Goal: Information Seeking & Learning: Learn about a topic

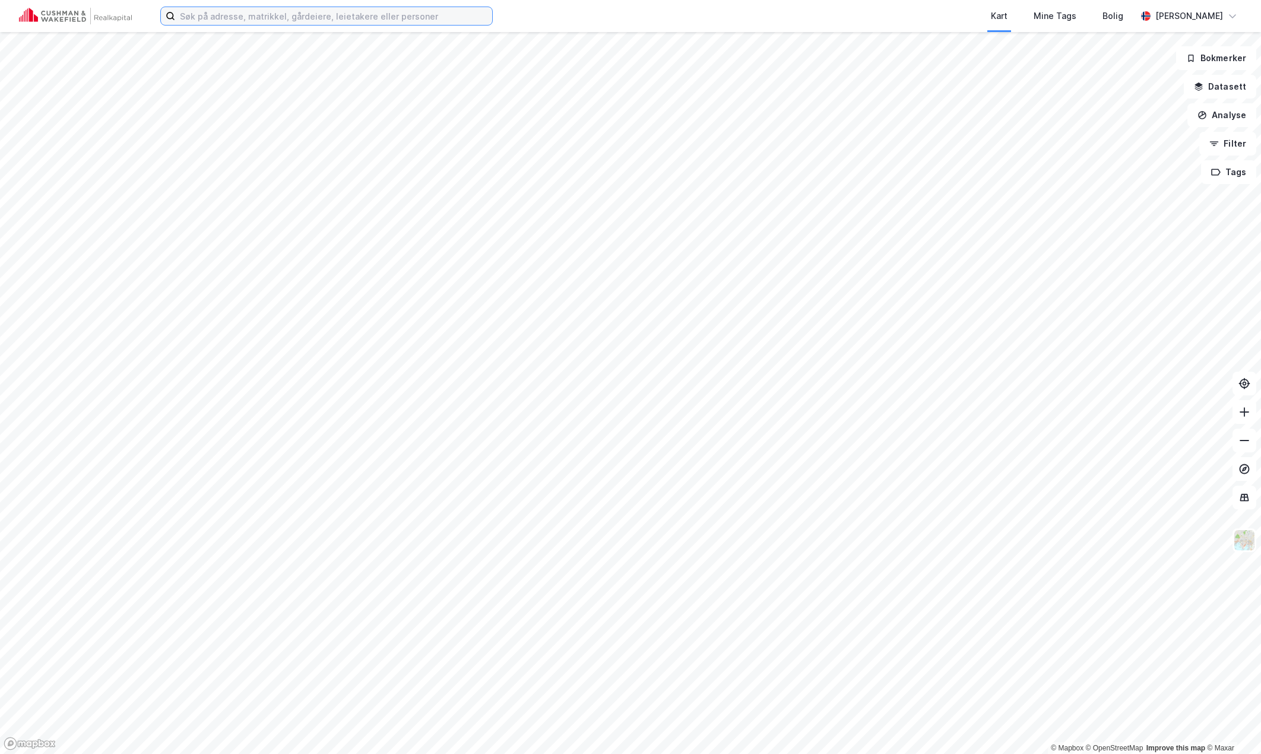
click at [370, 20] on input at bounding box center [333, 16] width 317 height 18
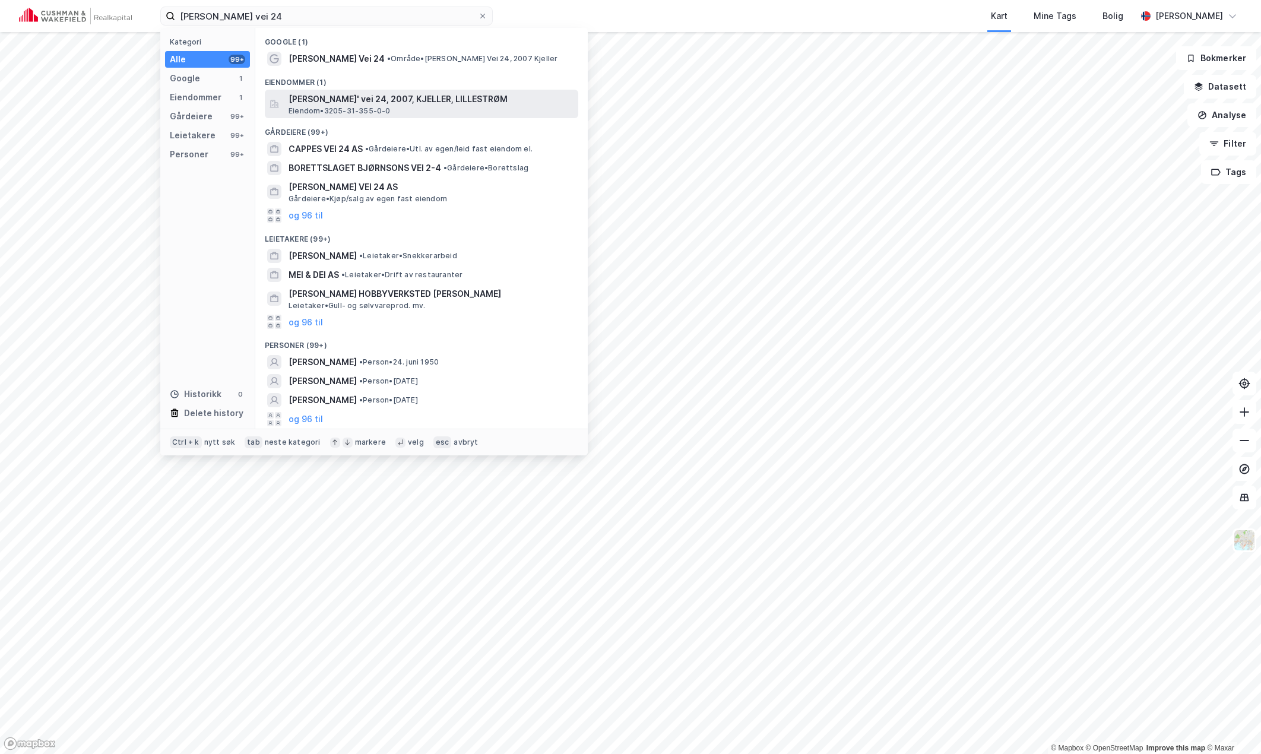
click at [385, 100] on span "[PERSON_NAME]' vei 24, 2007, KJELLER, LILLESTRØM" at bounding box center [430, 99] width 285 height 14
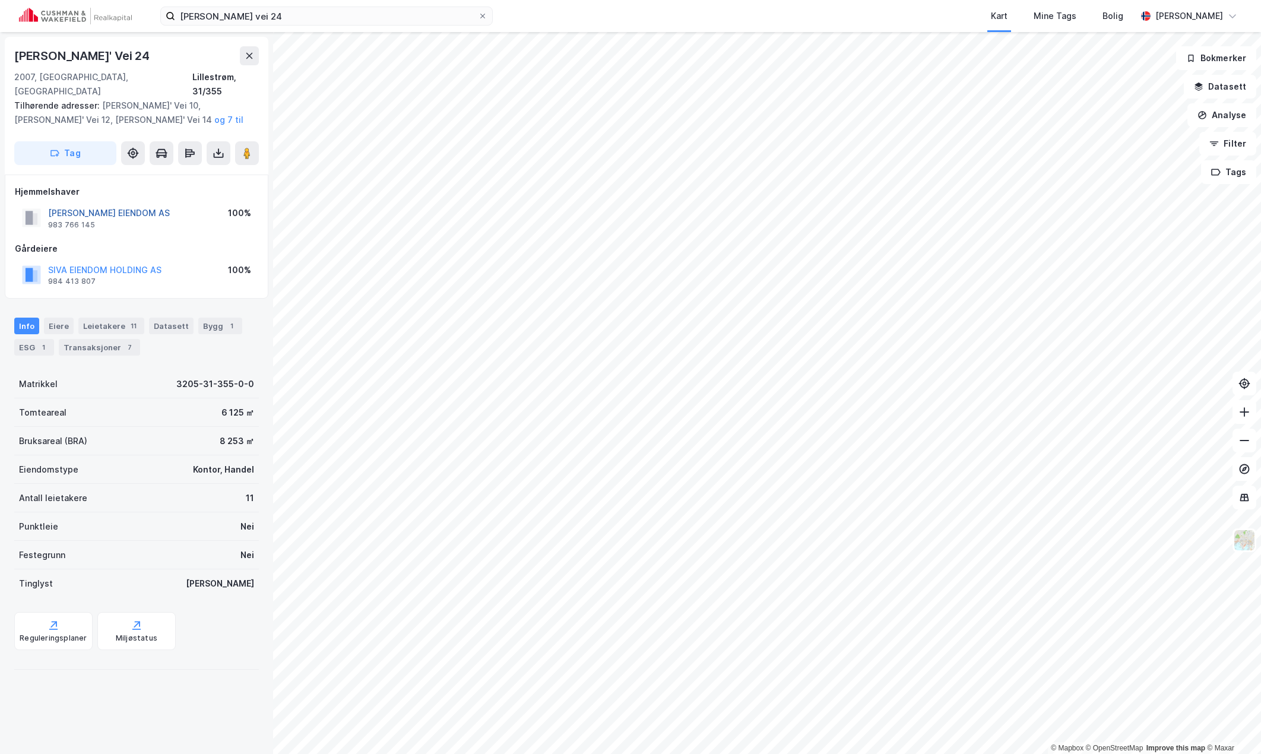
click at [0, 0] on button "[PERSON_NAME] EIENDOM AS" at bounding box center [0, 0] width 0 height 0
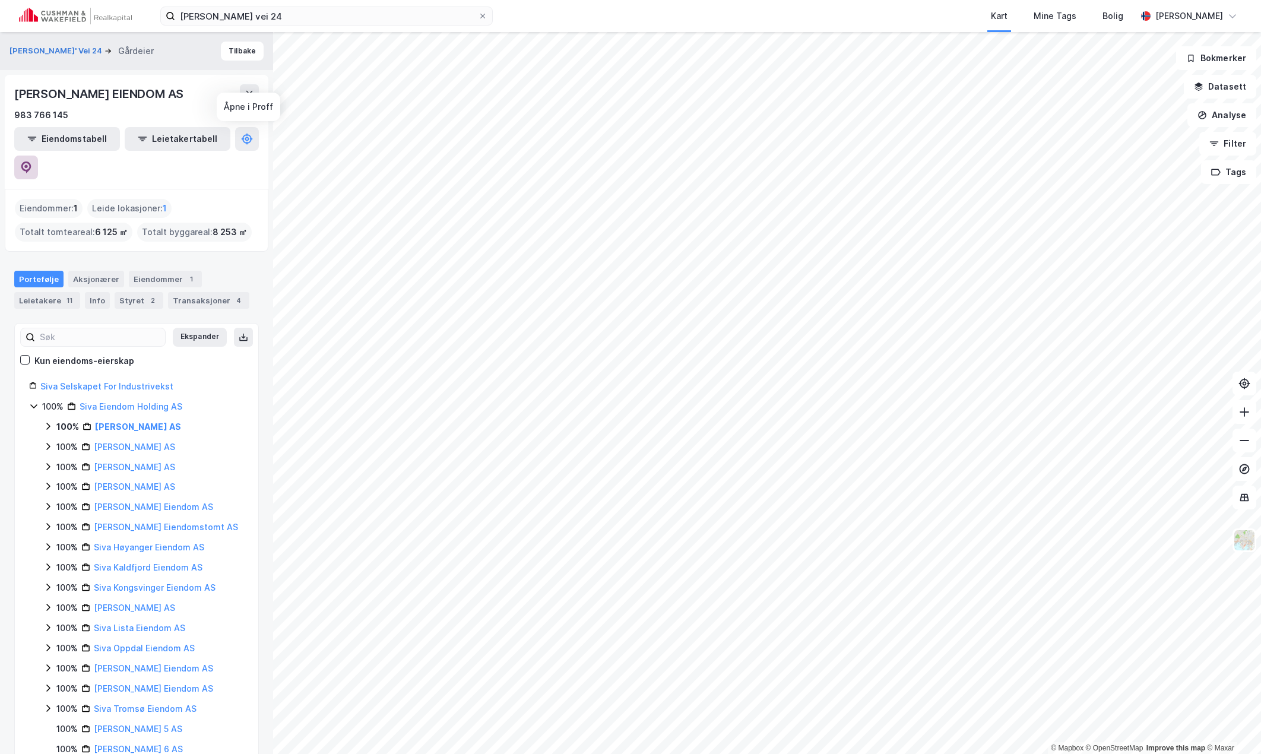
click at [32, 161] on icon at bounding box center [26, 167] width 12 height 12
click at [226, 51] on button "Tilbake" at bounding box center [242, 51] width 43 height 19
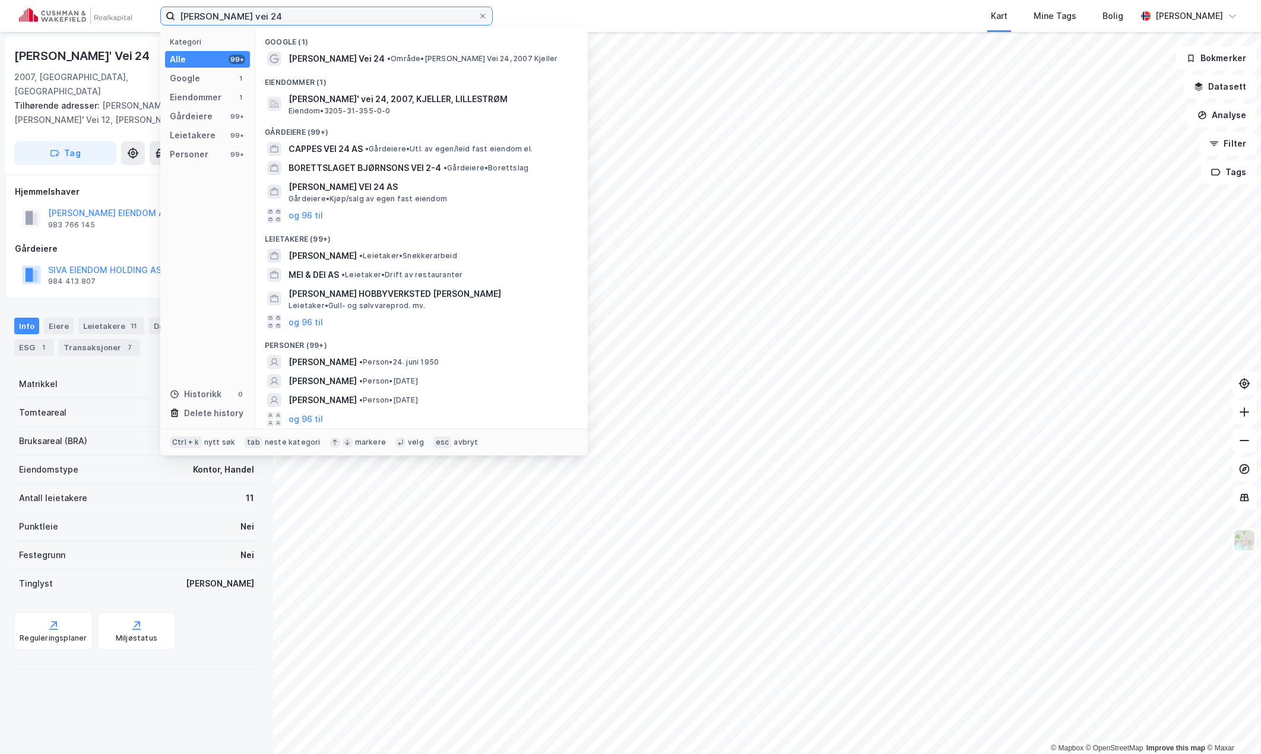
drag, startPoint x: 278, startPoint y: 12, endPoint x: -17, endPoint y: -2, distance: 294.8
click at [0, 0] on html "[PERSON_NAME] vei 24 Kategori Alle 99+ Google 1 Eiendommer 1 Gårdeiere 99+ Leie…" at bounding box center [630, 377] width 1261 height 754
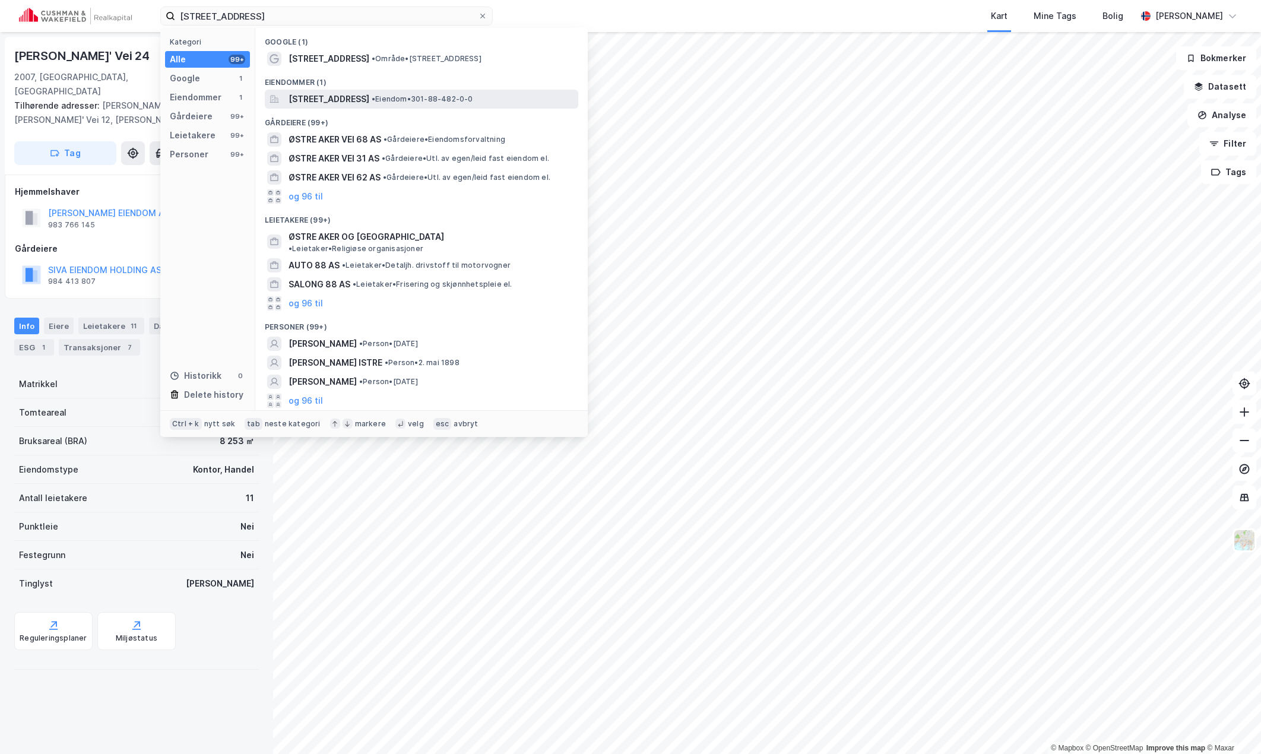
click at [310, 98] on span "[STREET_ADDRESS]" at bounding box center [328, 99] width 81 height 14
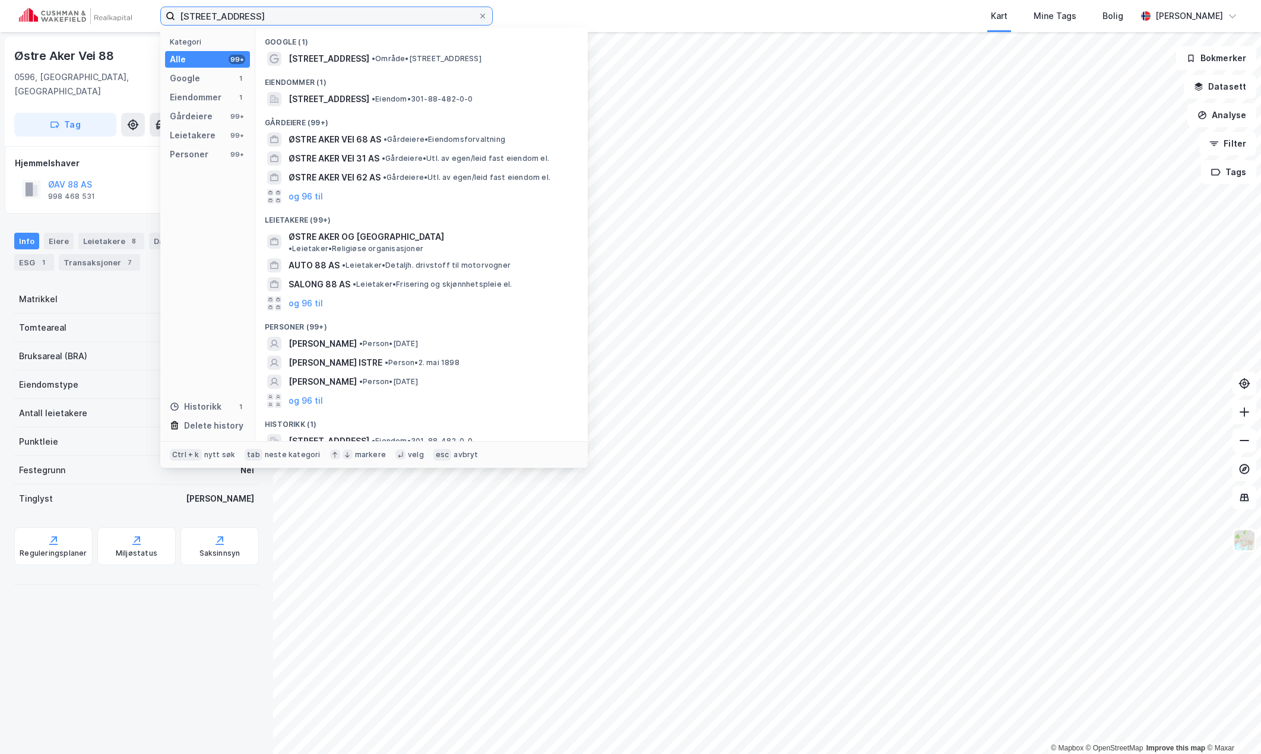
drag, startPoint x: 277, startPoint y: 22, endPoint x: 97, endPoint y: 15, distance: 180.0
click at [97, 15] on div "østre aker vei 88 Kategori Alle 99+ Google 1 Eiendommer 1 Gårdeiere 99+ Leietak…" at bounding box center [630, 16] width 1261 height 32
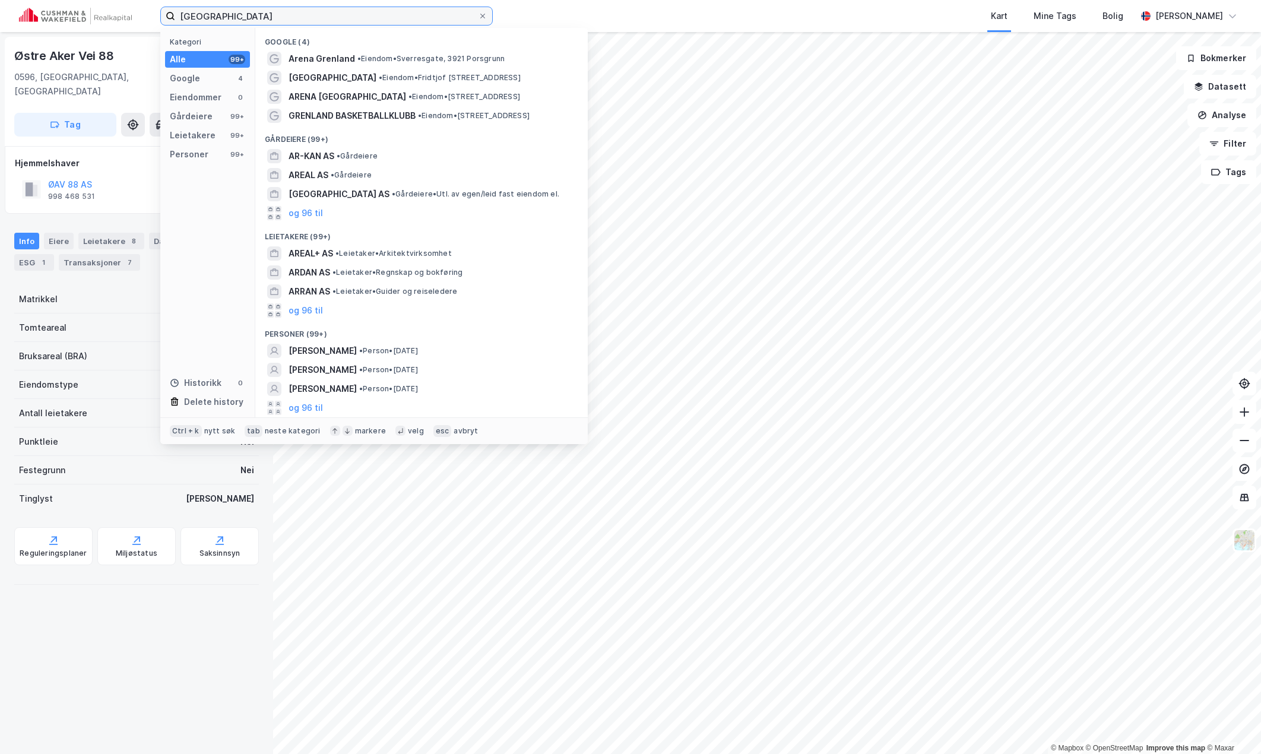
type input "[GEOGRAPHIC_DATA]"
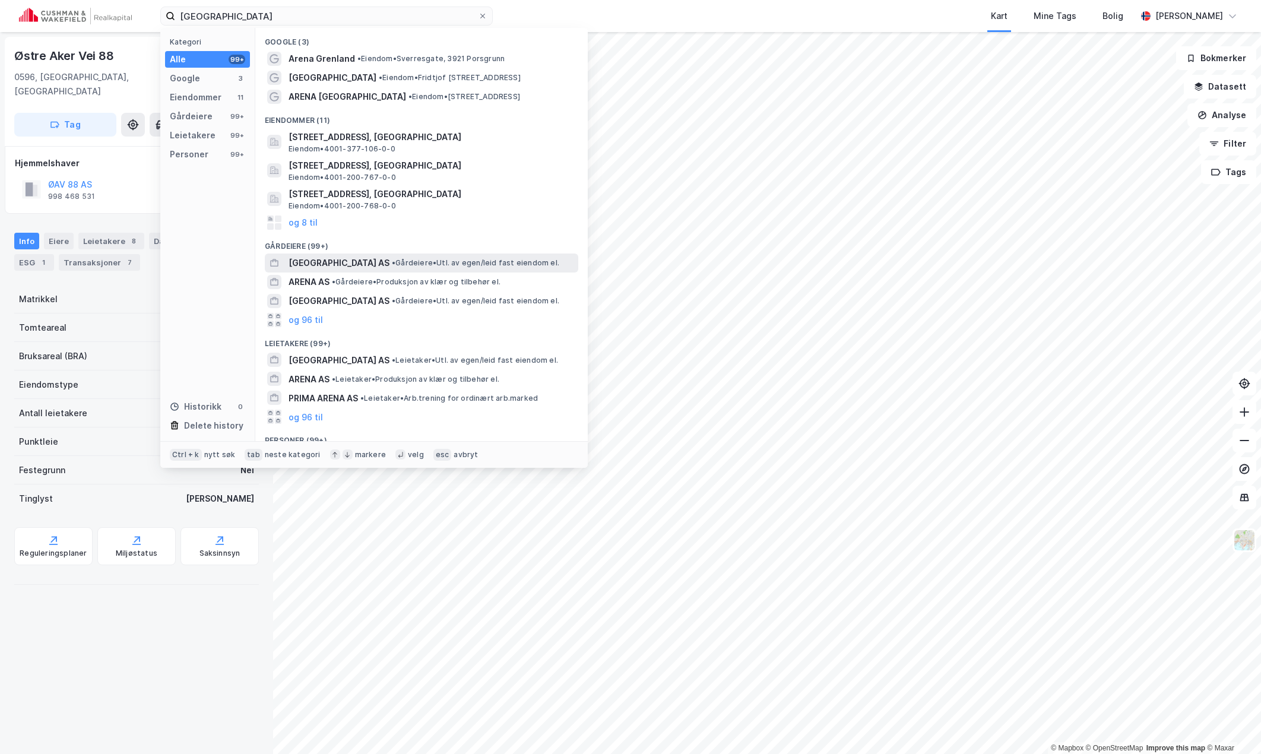
click at [392, 263] on span "•" at bounding box center [394, 262] width 4 height 9
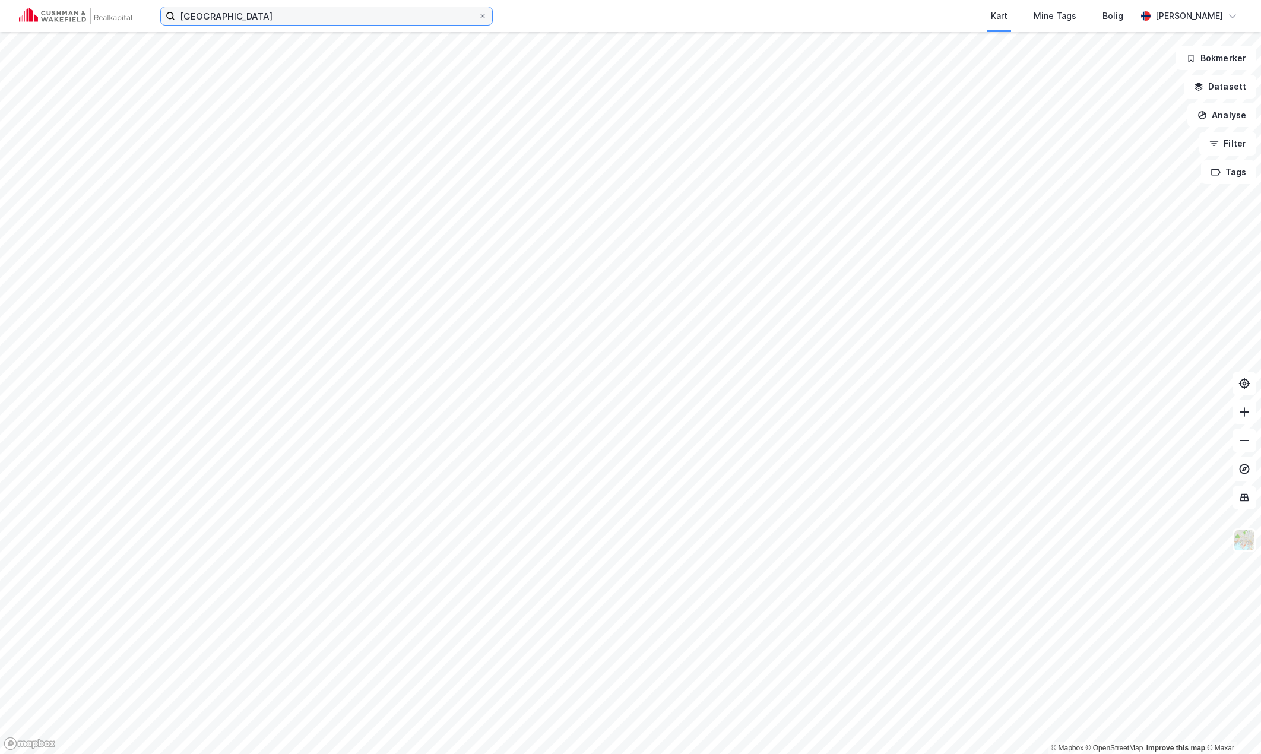
drag, startPoint x: 268, startPoint y: 15, endPoint x: 126, endPoint y: 12, distance: 141.9
click at [126, 12] on div "grenland arena Kart Mine Tags Bolig [PERSON_NAME]" at bounding box center [630, 16] width 1261 height 32
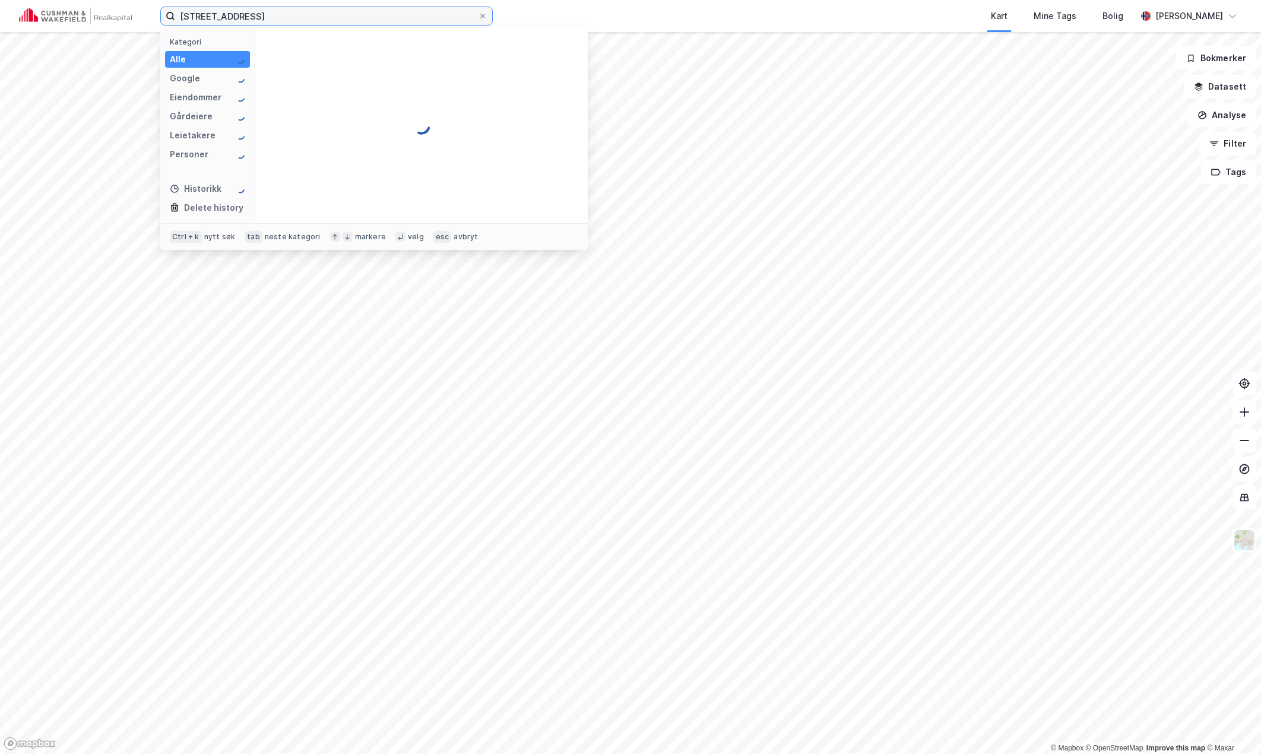
type input "[STREET_ADDRESS]"
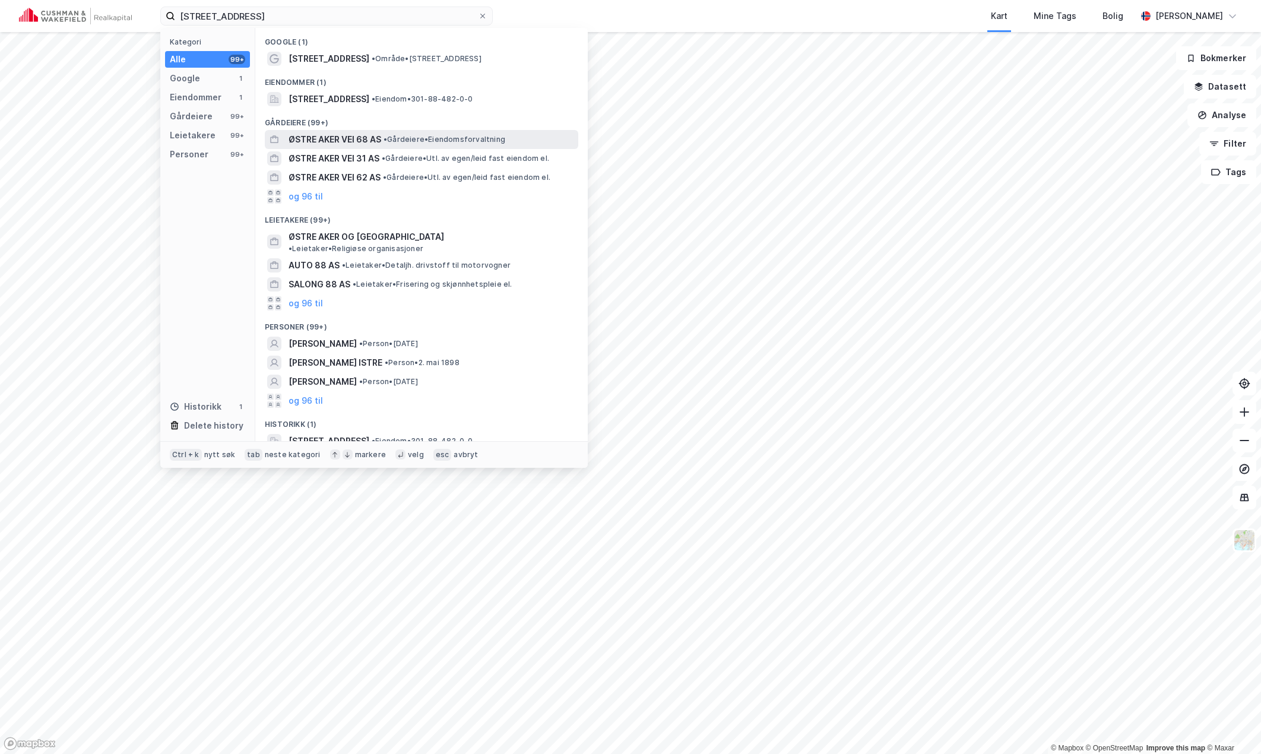
click at [362, 138] on span "ØSTRE AKER VEI 68 AS" at bounding box center [334, 139] width 93 height 14
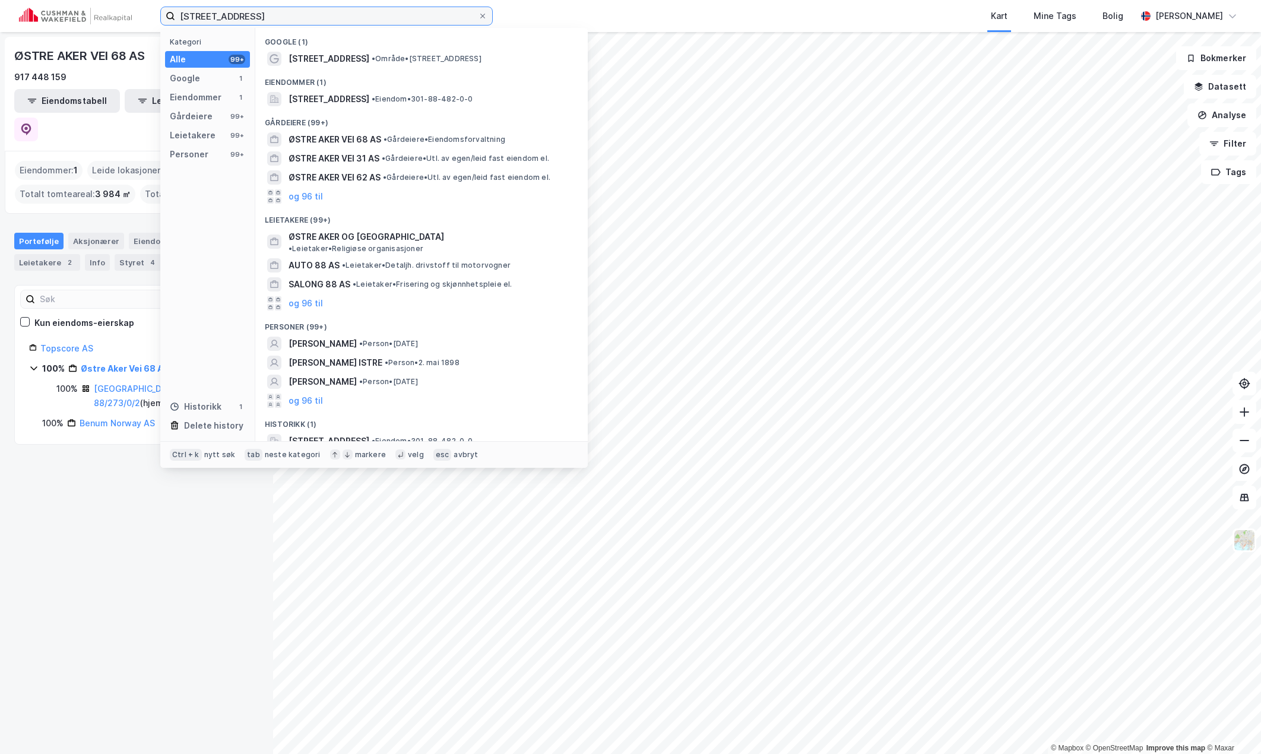
click at [267, 17] on input "[STREET_ADDRESS]" at bounding box center [326, 16] width 303 height 18
click at [365, 100] on span "[STREET_ADDRESS]" at bounding box center [328, 99] width 81 height 14
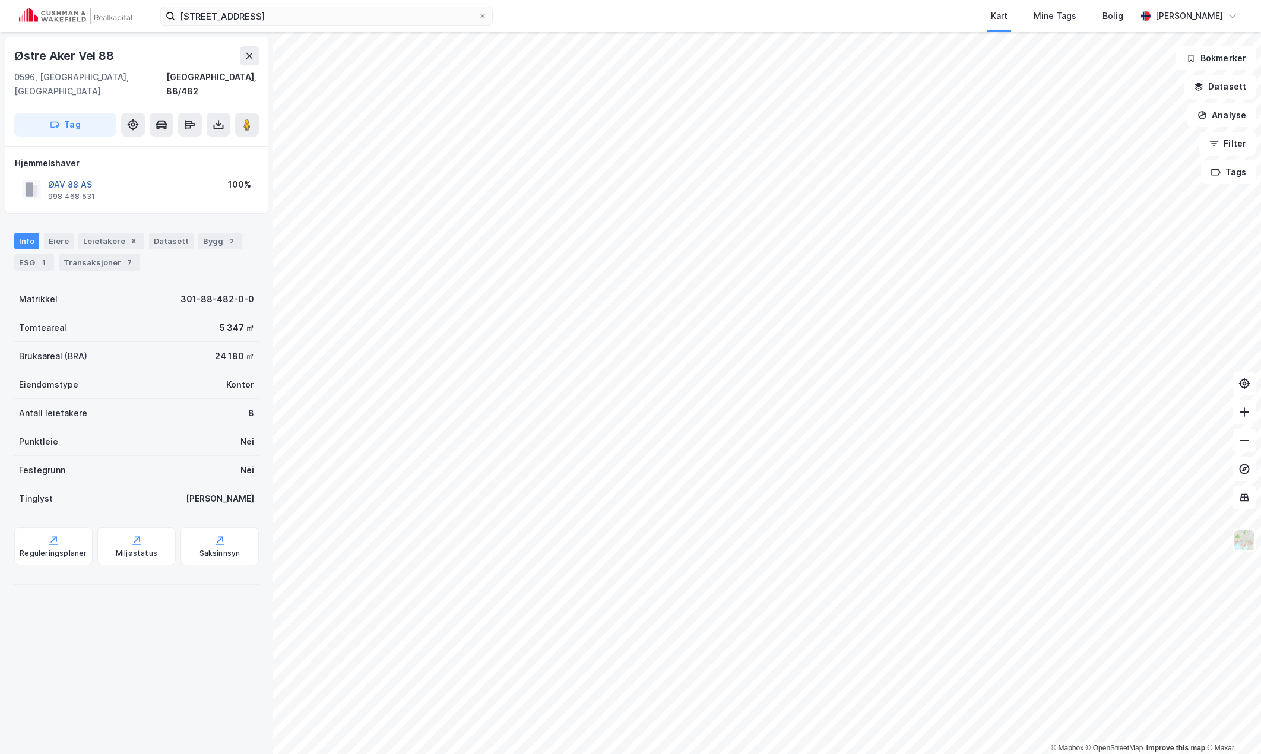
click at [0, 0] on button "ØAV 88 AS" at bounding box center [0, 0] width 0 height 0
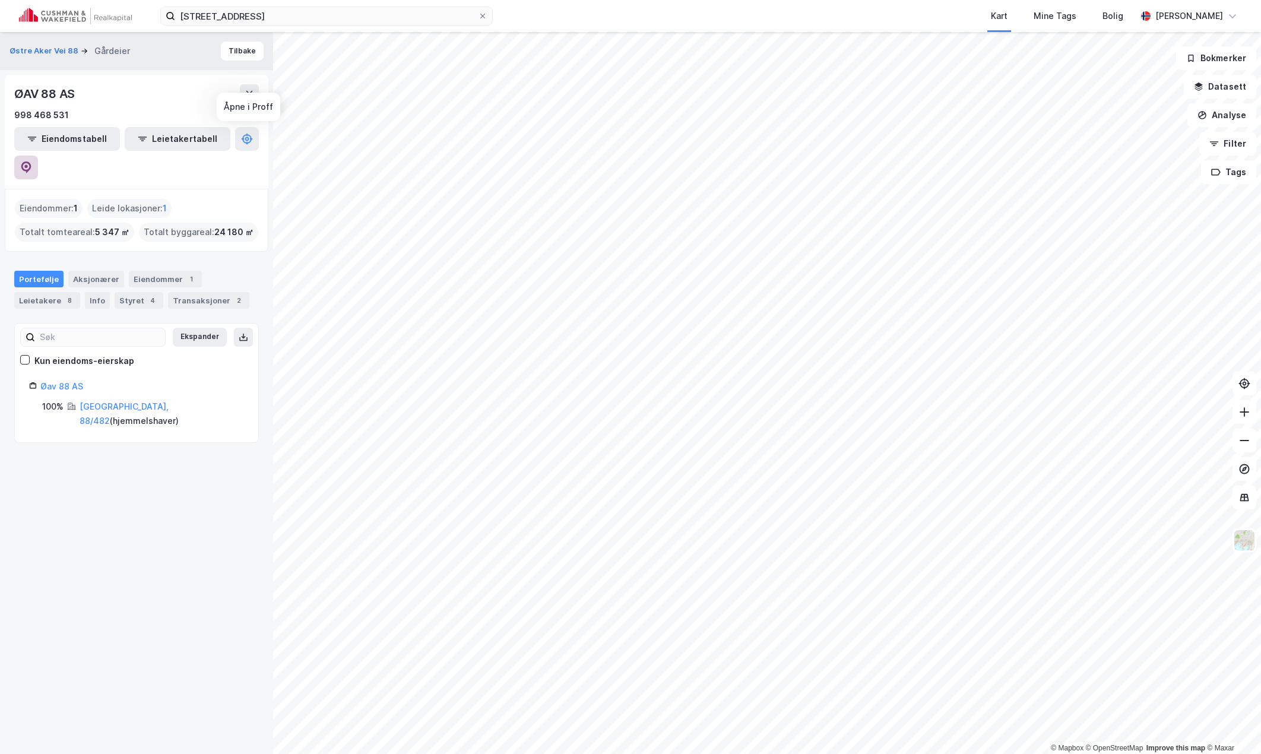
click at [31, 161] on icon at bounding box center [26, 167] width 10 height 12
